Goal: Transaction & Acquisition: Purchase product/service

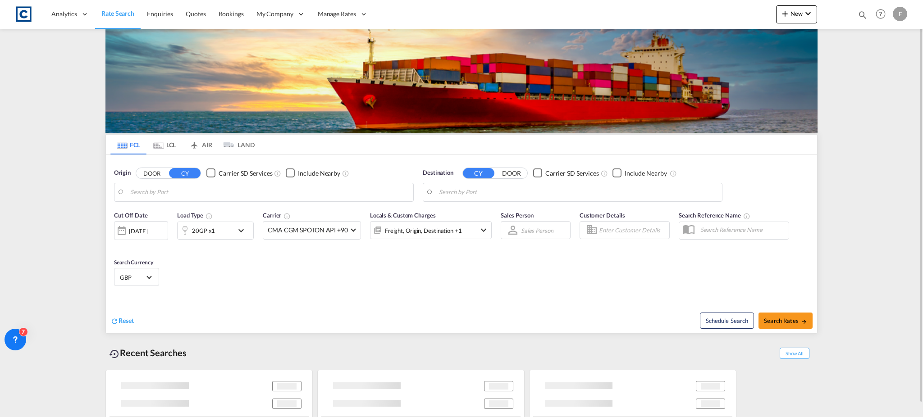
type input "GB-NW2, [PERSON_NAME]"
type input "[GEOGRAPHIC_DATA], [GEOGRAPHIC_DATA], IDPLM"
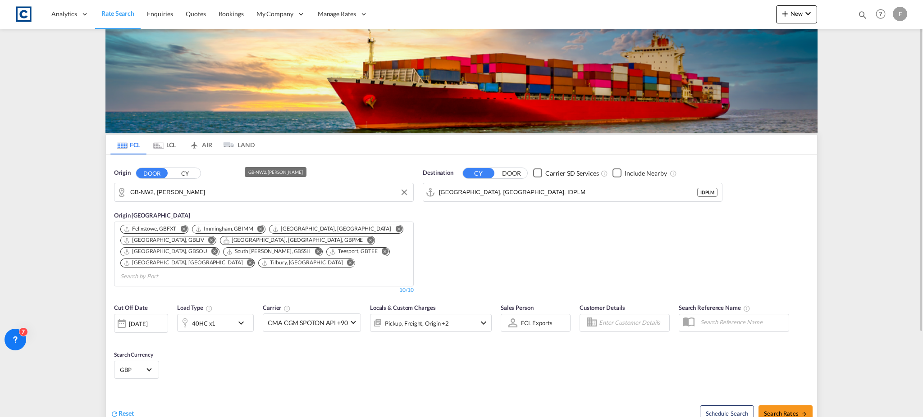
click at [155, 194] on input "GB-NW2, [PERSON_NAME]" at bounding box center [269, 193] width 279 height 14
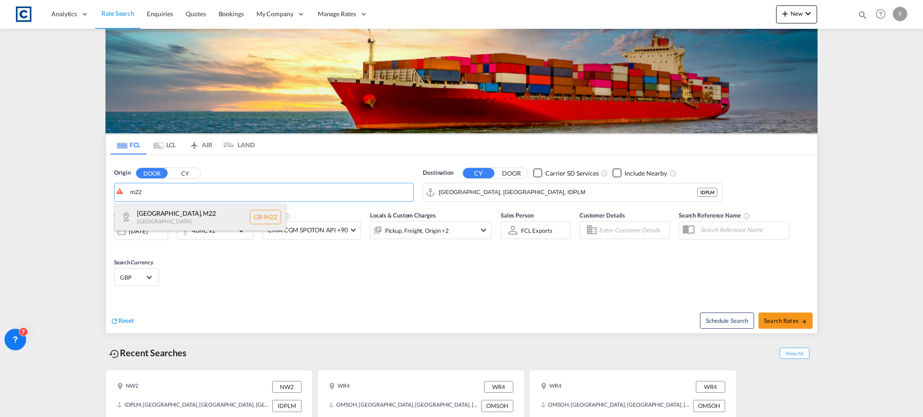
click at [163, 224] on div "[GEOGRAPHIC_DATA] , M22 [GEOGRAPHIC_DATA] [GEOGRAPHIC_DATA]-M22" at bounding box center [199, 217] width 171 height 27
type input "GB-M22, [GEOGRAPHIC_DATA]"
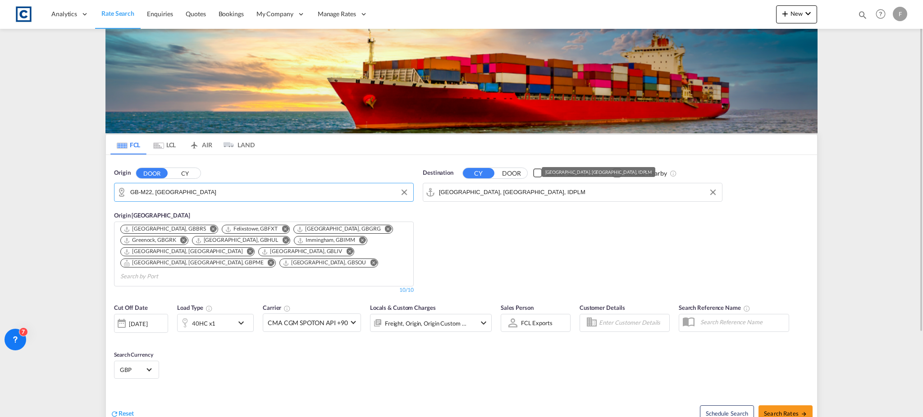
click at [516, 187] on input "[GEOGRAPHIC_DATA], [GEOGRAPHIC_DATA], IDPLM" at bounding box center [578, 193] width 279 height 14
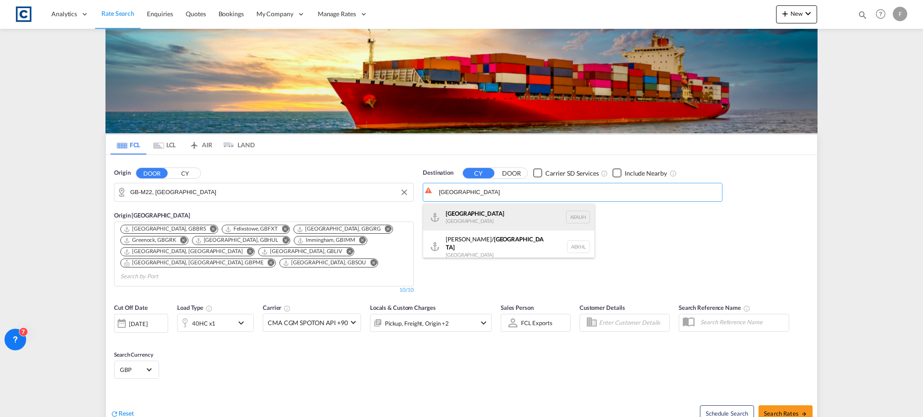
click at [496, 214] on div "[GEOGRAPHIC_DATA] [GEOGRAPHIC_DATA] [GEOGRAPHIC_DATA]" at bounding box center [508, 217] width 171 height 27
type input "[GEOGRAPHIC_DATA], [GEOGRAPHIC_DATA]"
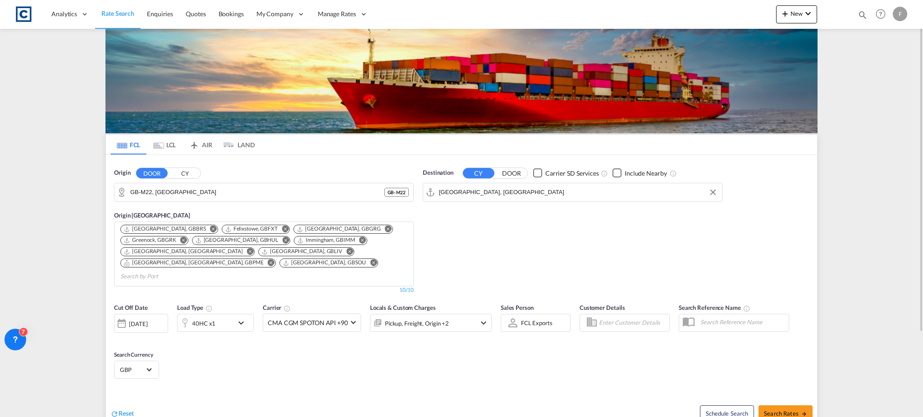
click at [222, 314] on div "40HC x1" at bounding box center [206, 323] width 56 height 18
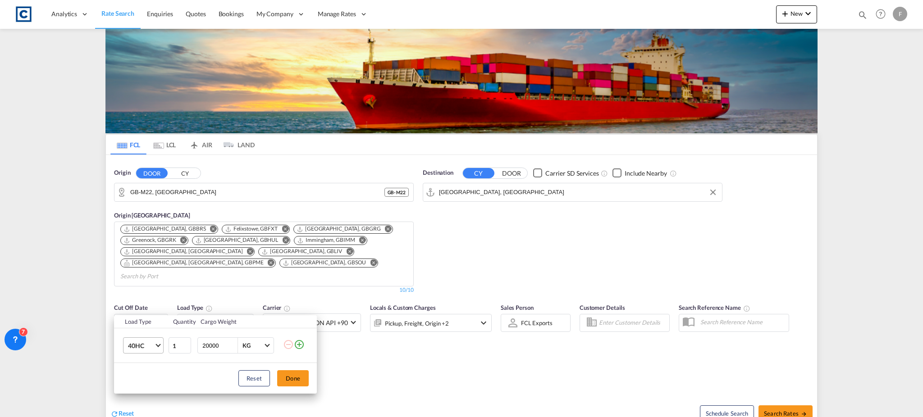
click at [148, 353] on md-select-value "40HC" at bounding box center [145, 345] width 36 height 15
click at [146, 303] on md-option "20GP" at bounding box center [151, 303] width 61 height 22
click at [290, 380] on button "Done" at bounding box center [293, 379] width 32 height 16
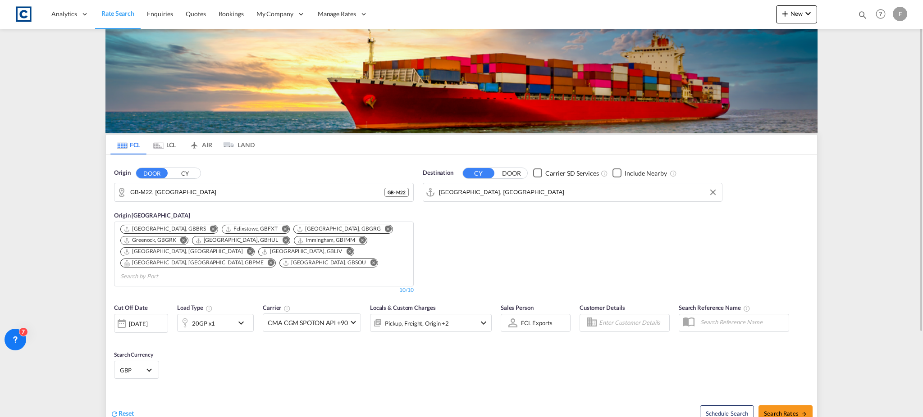
click at [144, 366] on span "GBP" at bounding box center [132, 370] width 25 height 8
click at [162, 348] on input "search" at bounding box center [186, 352] width 132 height 8
type input "usd"
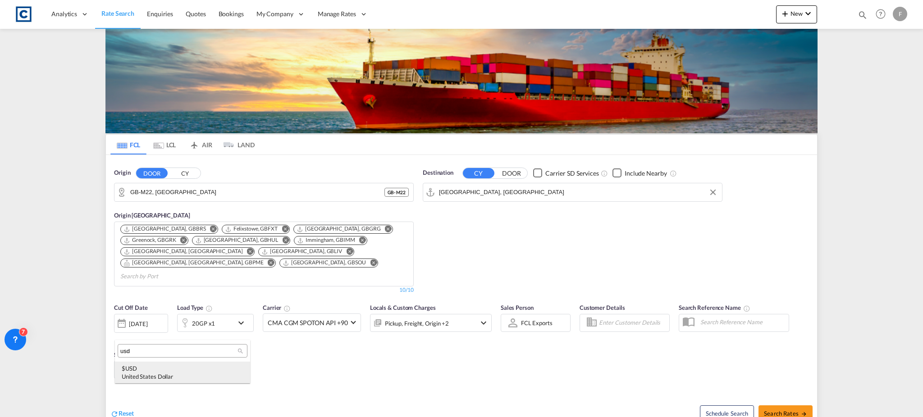
click at [163, 371] on div "$ USD United States Dollar" at bounding box center [183, 373] width 122 height 16
click at [775, 410] on span "Search Rates" at bounding box center [785, 413] width 43 height 7
type input "M22 to AEAUH / [DATE]"
